Goal: Transaction & Acquisition: Purchase product/service

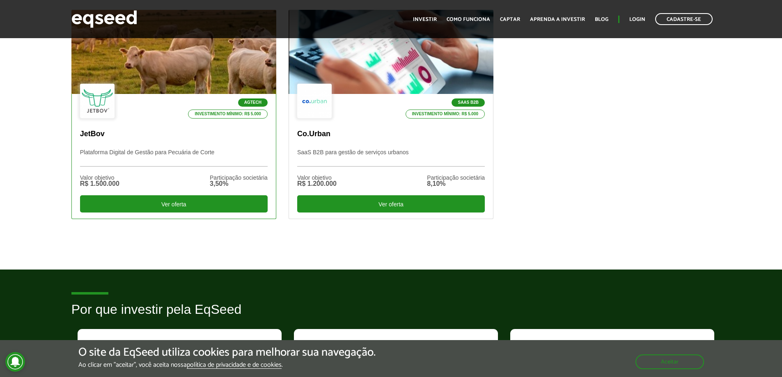
scroll to position [287, 0]
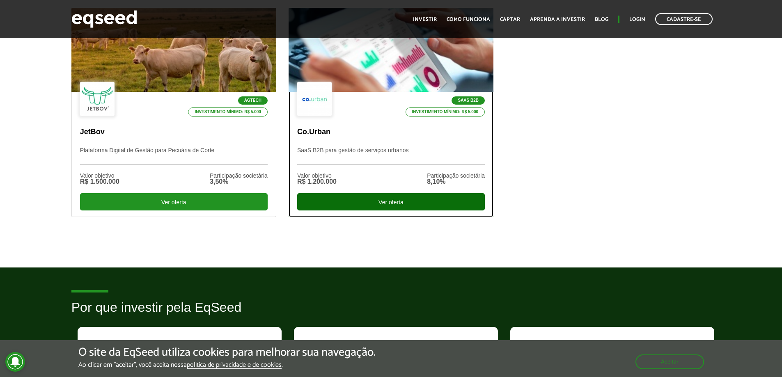
click at [367, 200] on div "Ver oferta" at bounding box center [391, 201] width 188 height 17
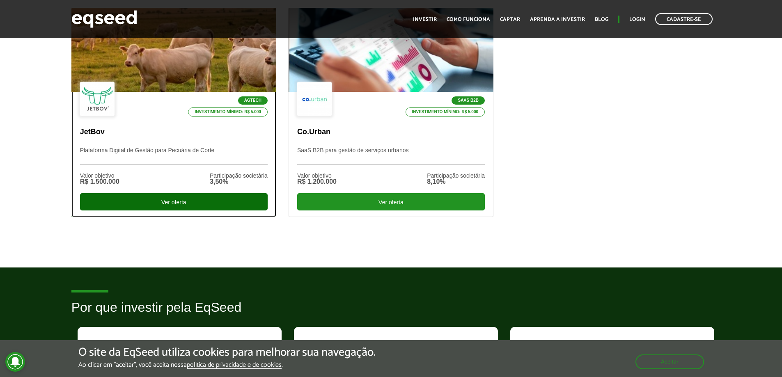
click at [214, 197] on div "Ver oferta" at bounding box center [174, 201] width 188 height 17
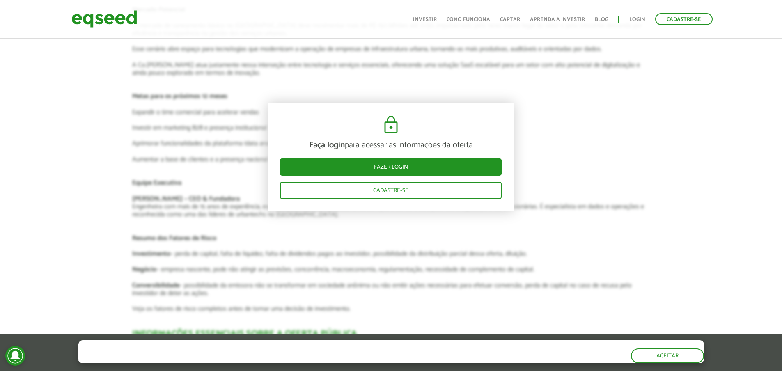
scroll to position [1601, 0]
